Goal: Go to known website: Go to known website

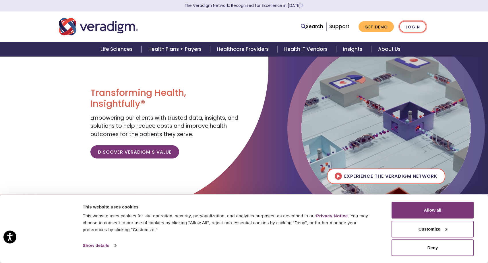
click at [409, 27] on link "Login" at bounding box center [412, 27] width 27 height 12
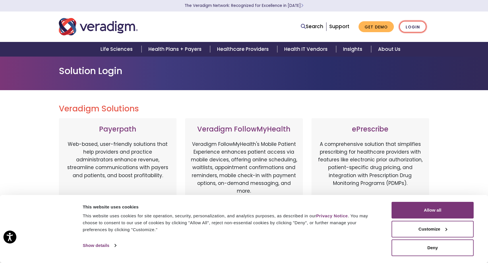
click at [411, 24] on link "Login" at bounding box center [412, 27] width 27 height 12
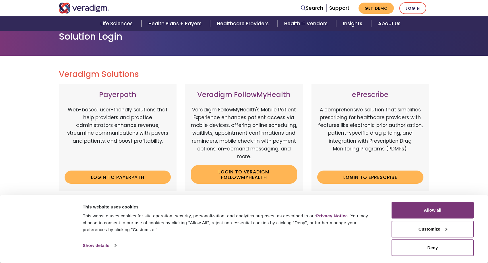
scroll to position [86, 0]
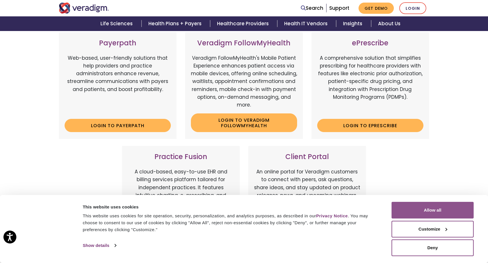
click at [434, 208] on button "Allow all" at bounding box center [433, 210] width 82 height 17
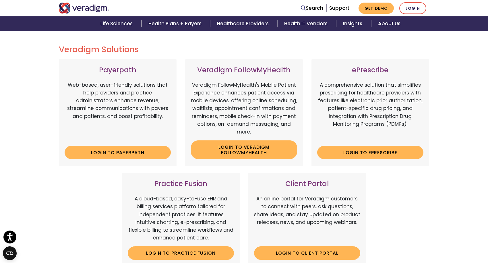
scroll to position [0, 0]
